Goal: Task Accomplishment & Management: Complete application form

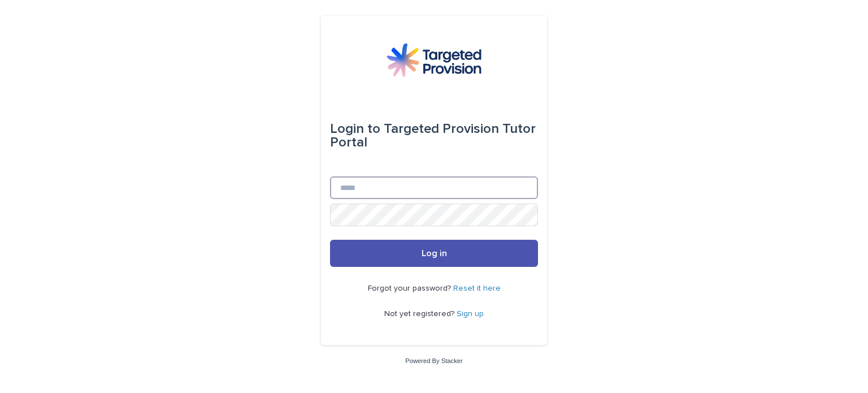
click at [384, 185] on input "Email" at bounding box center [434, 187] width 208 height 23
type input "**********"
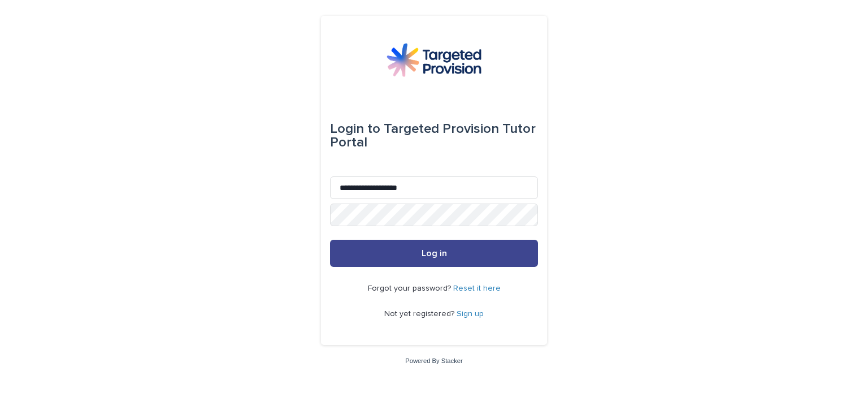
click at [404, 262] on button "Log in" at bounding box center [434, 253] width 208 height 27
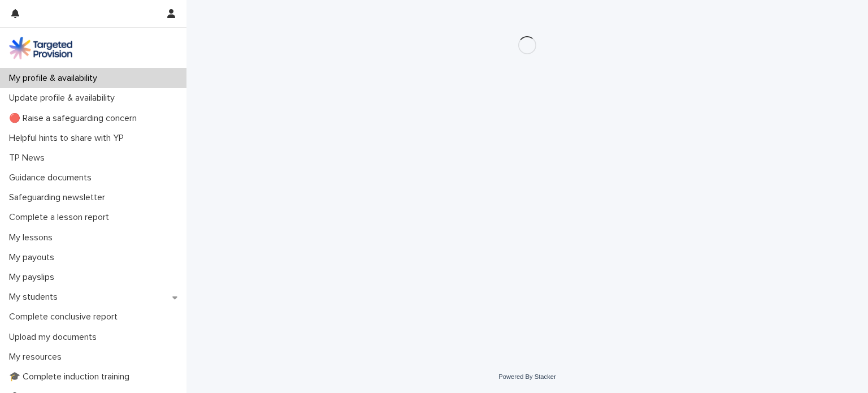
click at [0, 392] on nordpass-portal at bounding box center [0, 393] width 0 height 0
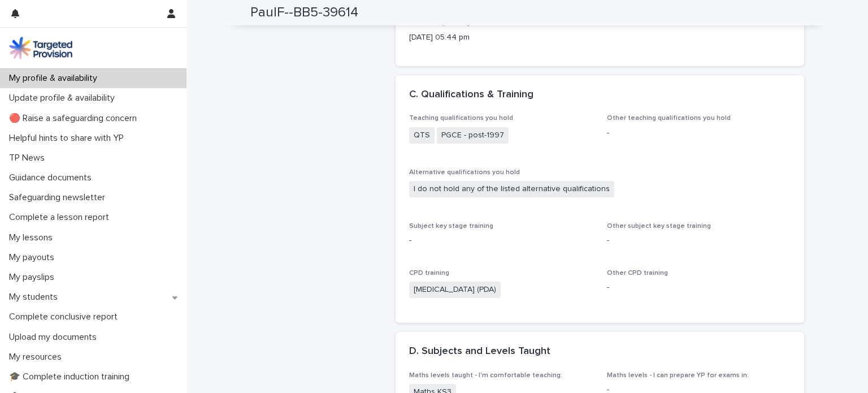
scroll to position [528, 0]
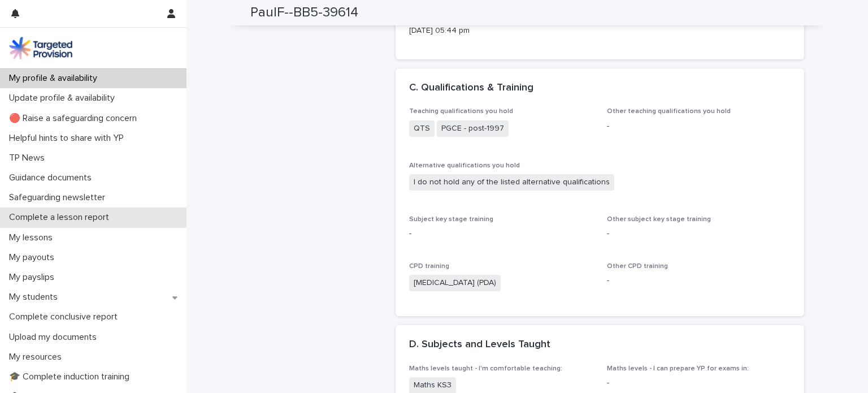
click at [86, 217] on p "Complete a lesson report" at bounding box center [62, 217] width 114 height 11
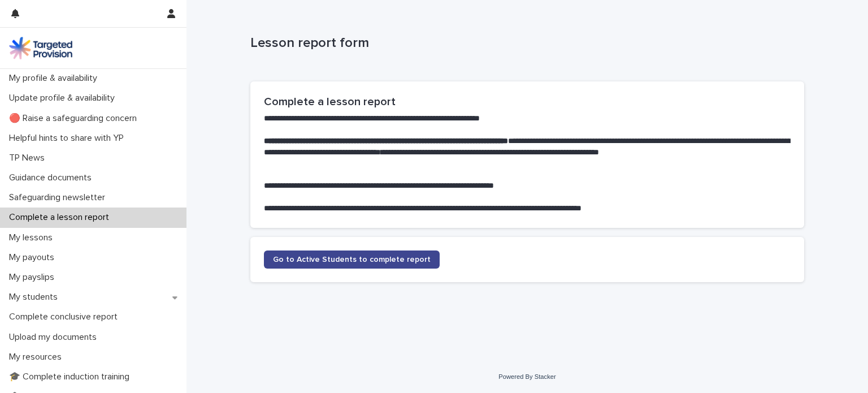
click at [373, 254] on link "Go to Active Students to complete report" at bounding box center [352, 259] width 176 height 18
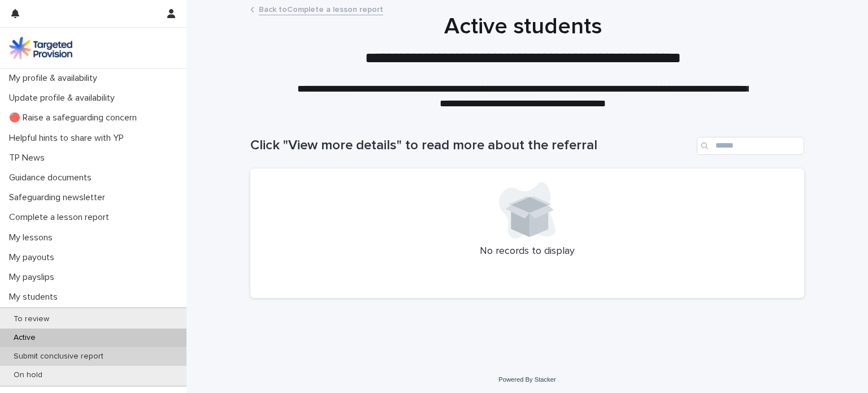
click at [49, 352] on p "Submit conclusive report" at bounding box center [59, 356] width 108 height 10
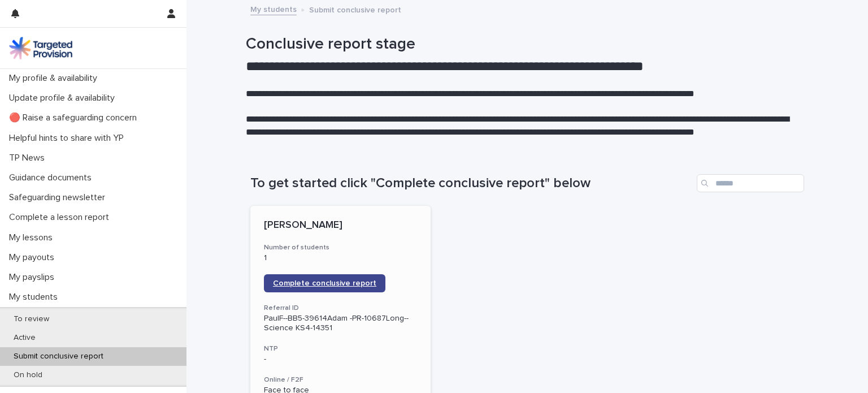
click at [308, 281] on span "Complete conclusive report" at bounding box center [324, 283] width 103 height 8
click at [40, 47] on img at bounding box center [40, 48] width 63 height 23
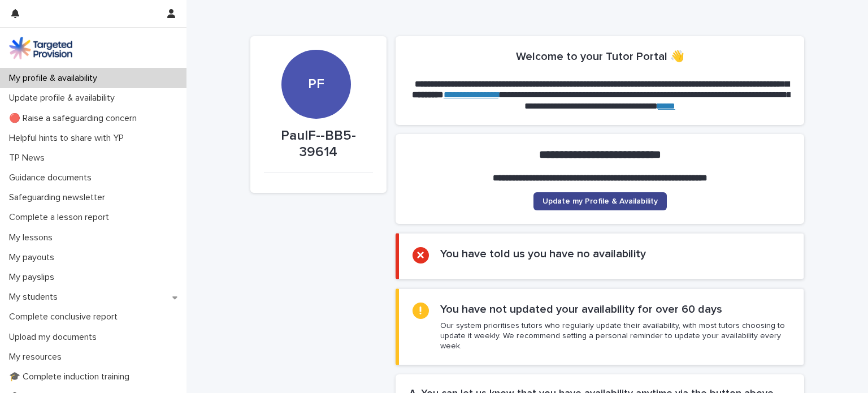
click at [576, 198] on span "Update my Profile & Availability" at bounding box center [599, 201] width 115 height 8
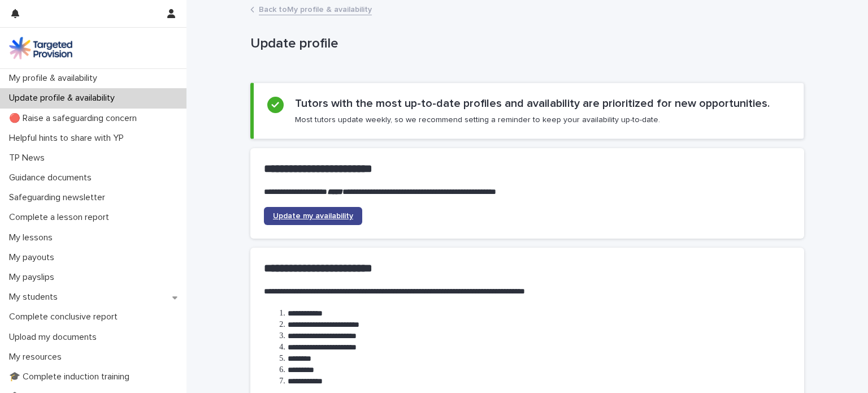
click at [332, 210] on link "Update my availability" at bounding box center [313, 216] width 98 height 18
